Goal: Task Accomplishment & Management: Use online tool/utility

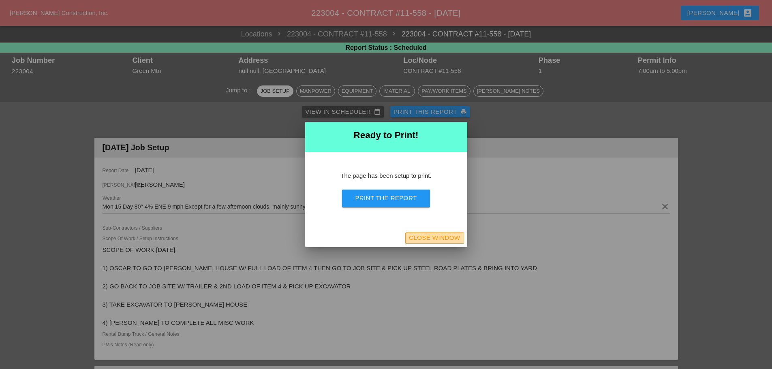
click at [447, 237] on div "Close Window" at bounding box center [434, 237] width 51 height 9
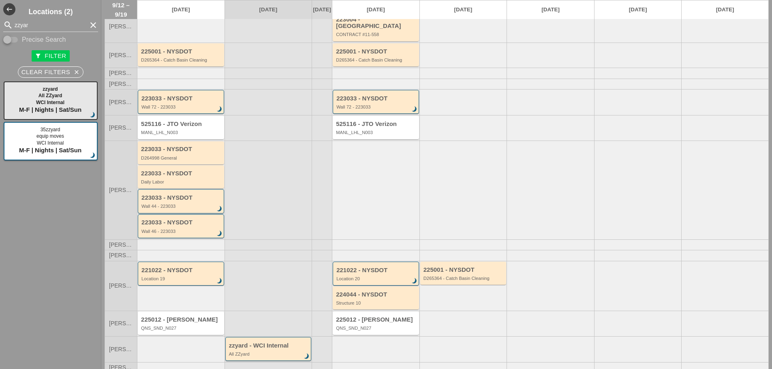
scroll to position [73, 0]
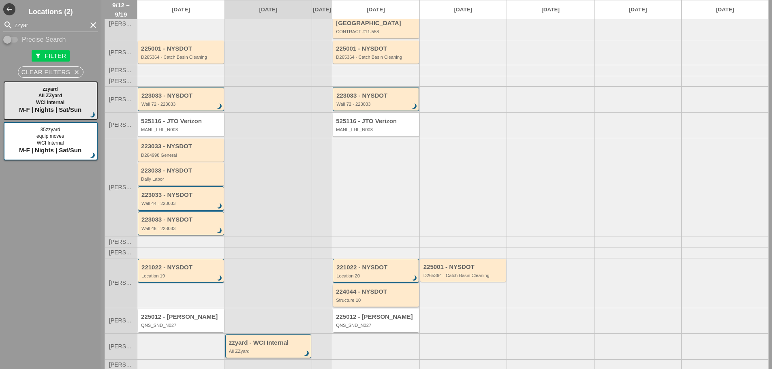
click at [376, 299] on div "Structure 10" at bounding box center [376, 300] width 81 height 5
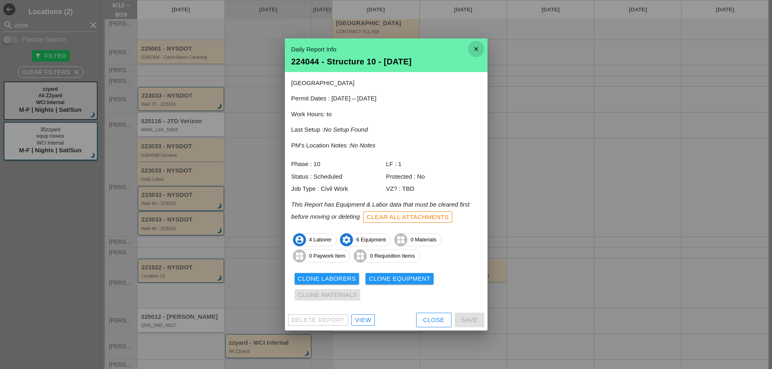
click at [474, 51] on icon "close" at bounding box center [476, 49] width 16 height 16
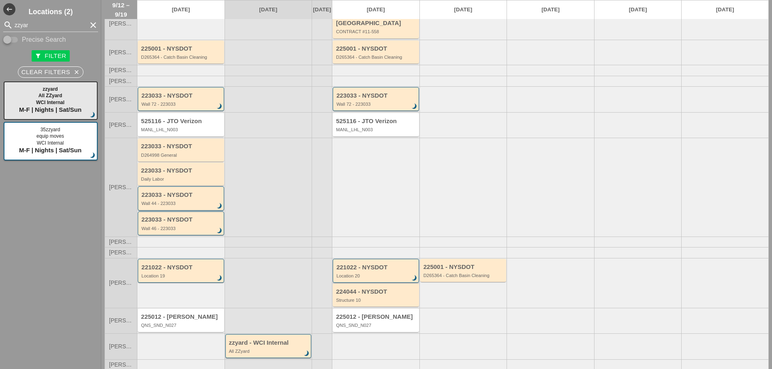
click at [397, 266] on div "221022 - NYSDOT" at bounding box center [376, 267] width 80 height 7
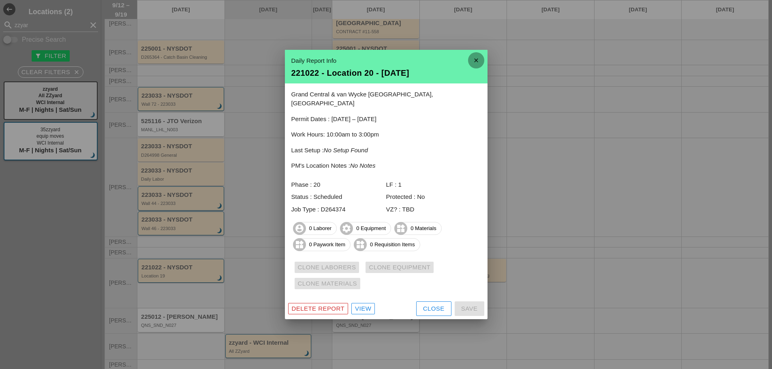
click at [478, 62] on icon "close" at bounding box center [476, 60] width 16 height 16
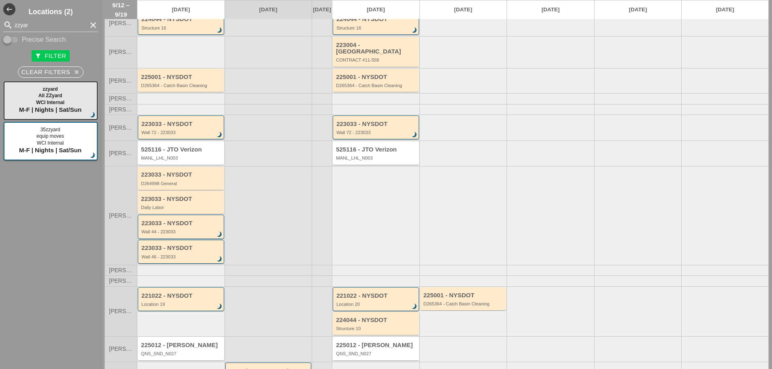
scroll to position [0, 0]
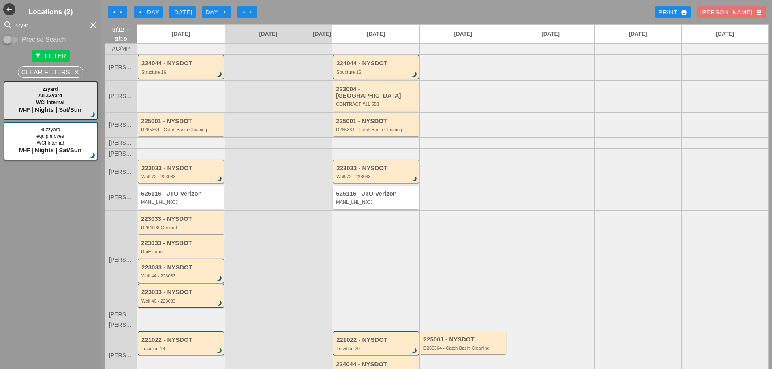
click at [381, 203] on div "MANL_LHL_N003" at bounding box center [376, 202] width 81 height 5
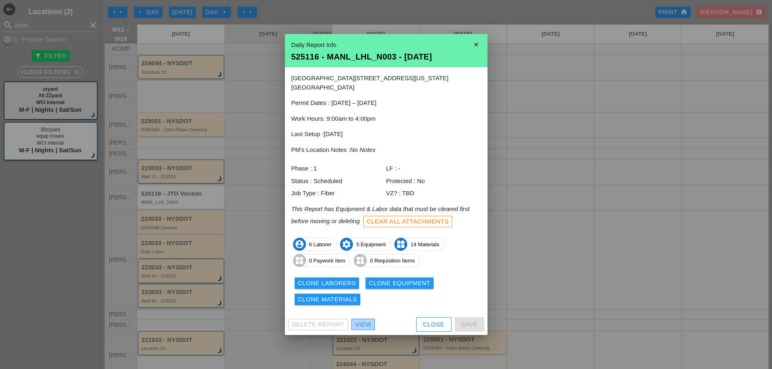
click at [367, 324] on div "View" at bounding box center [363, 324] width 16 height 9
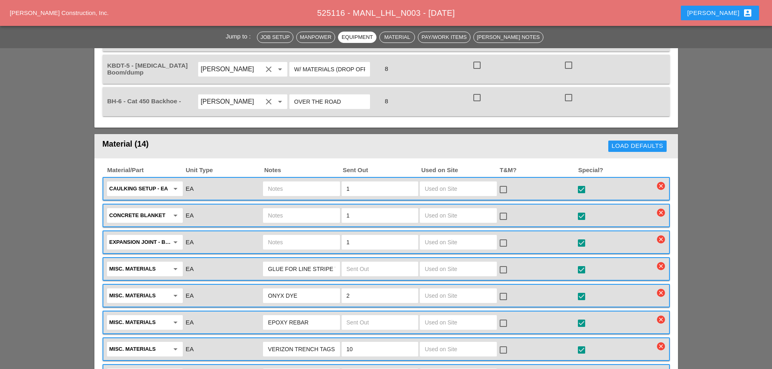
scroll to position [770, 0]
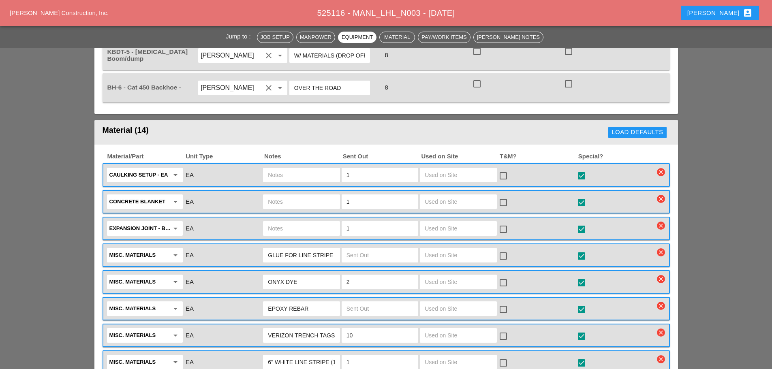
click at [362, 251] on input "text" at bounding box center [380, 255] width 67 height 13
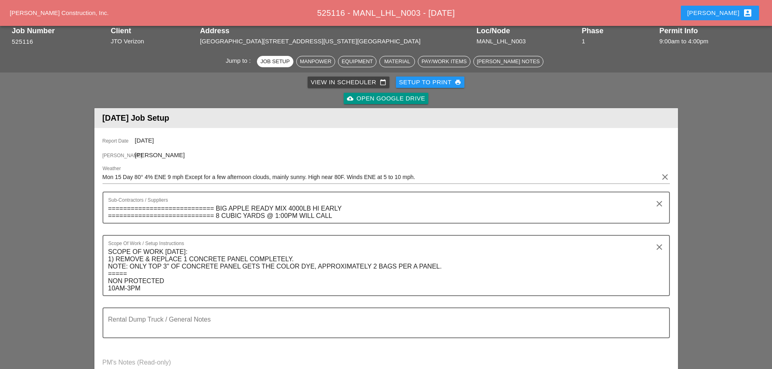
scroll to position [0, 0]
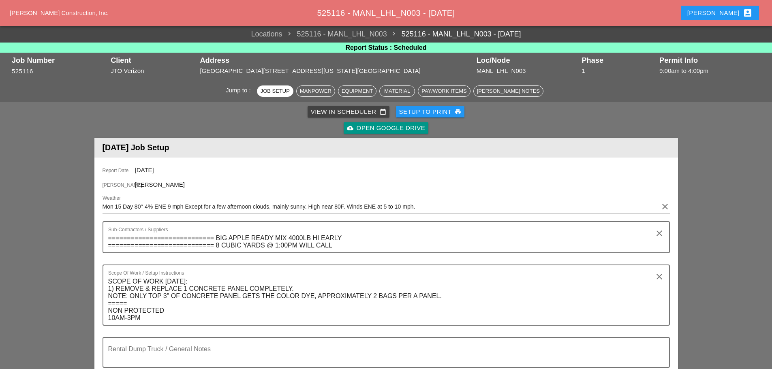
type input "1"
click at [446, 113] on div "Setup to Print print" at bounding box center [430, 111] width 62 height 9
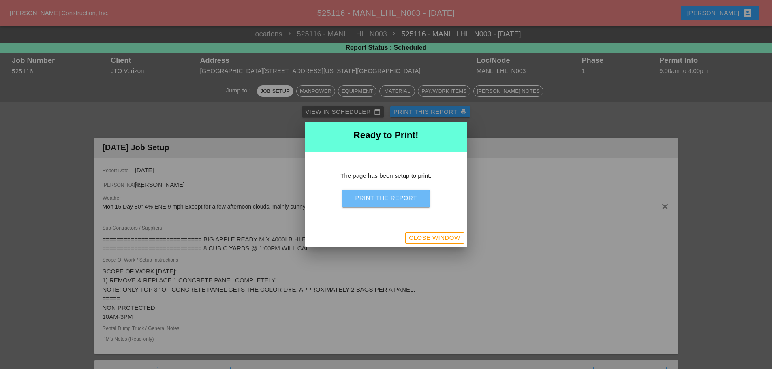
click at [411, 197] on div "Print the Report" at bounding box center [386, 198] width 62 height 9
click at [438, 233] on button "Close Window" at bounding box center [434, 238] width 58 height 11
